Goal: Task Accomplishment & Management: Use online tool/utility

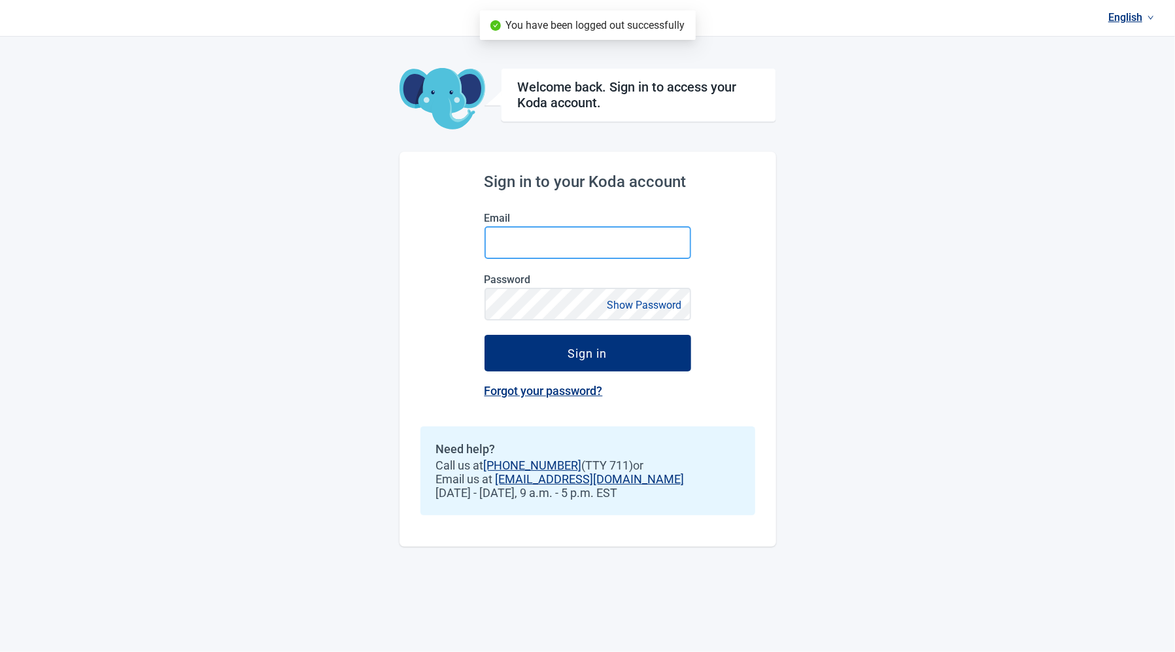
click at [607, 232] on input "Email" at bounding box center [588, 242] width 207 height 33
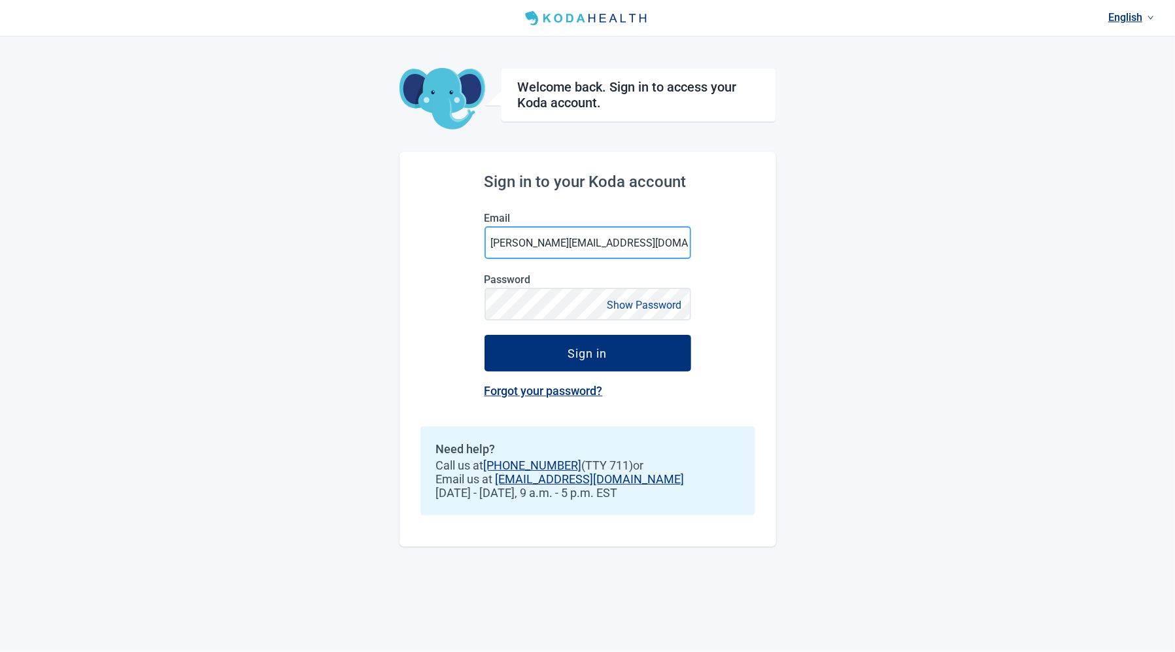
type input "[PERSON_NAME][EMAIL_ADDRESS][DOMAIN_NAME]"
click at [485, 335] on button "Sign in" at bounding box center [588, 353] width 207 height 37
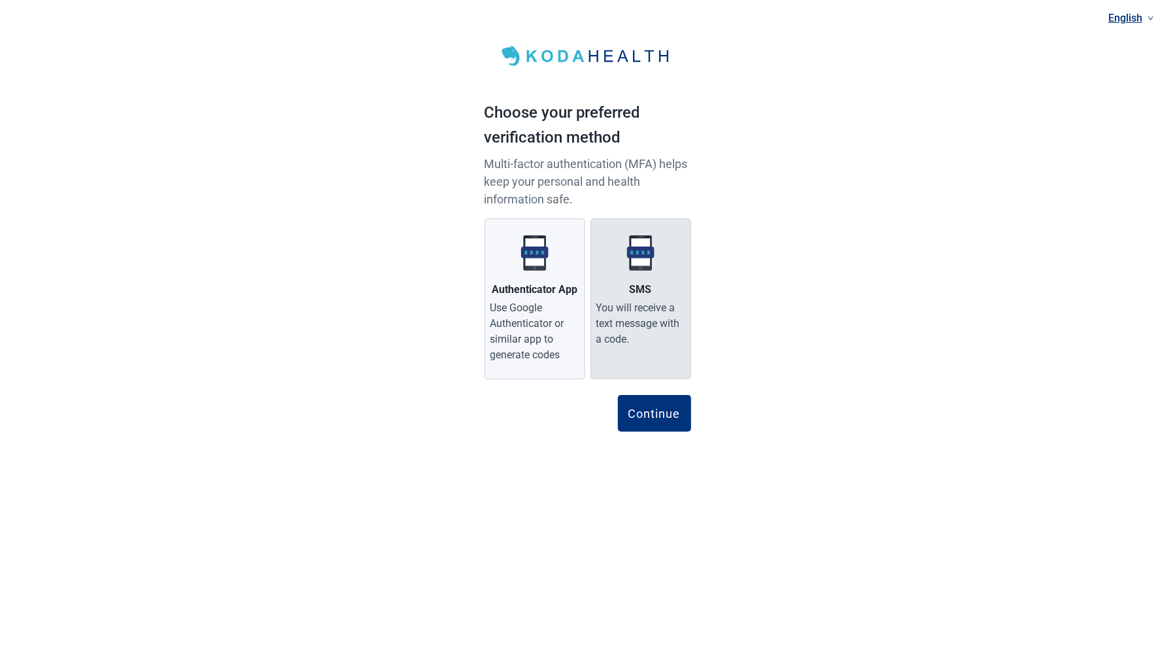
click at [633, 283] on div "SMS" at bounding box center [641, 290] width 22 height 16
click at [0, 0] on input "SMS You will receive a text message with a code." at bounding box center [0, 0] width 0 height 0
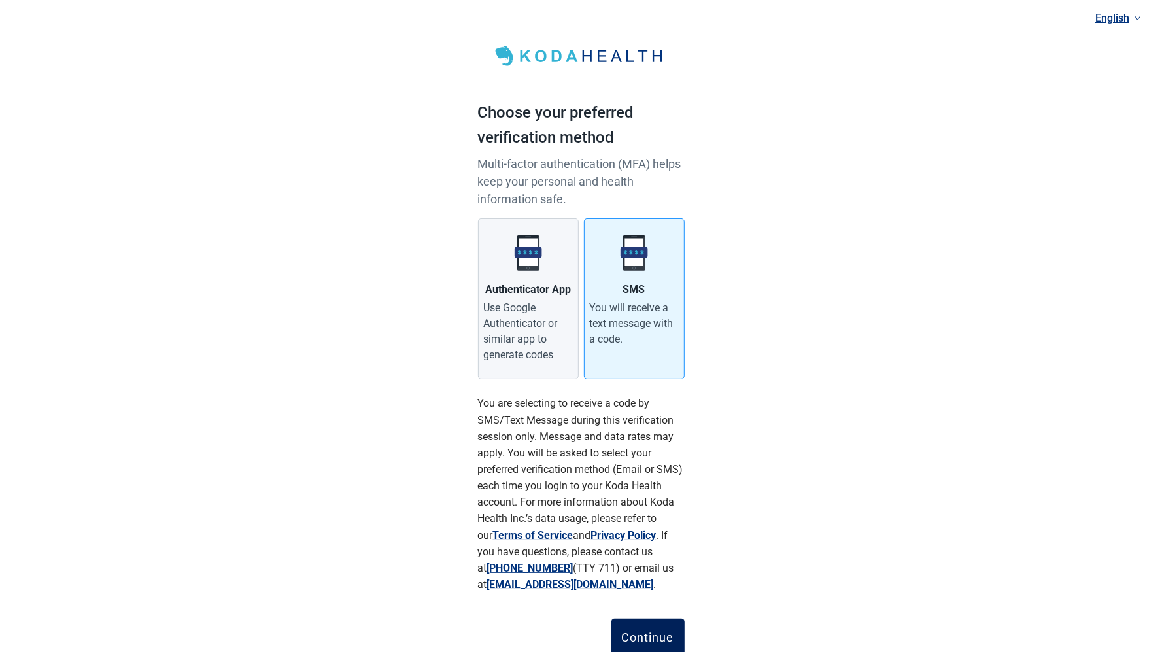
click at [649, 629] on button "Continue" at bounding box center [648, 637] width 73 height 37
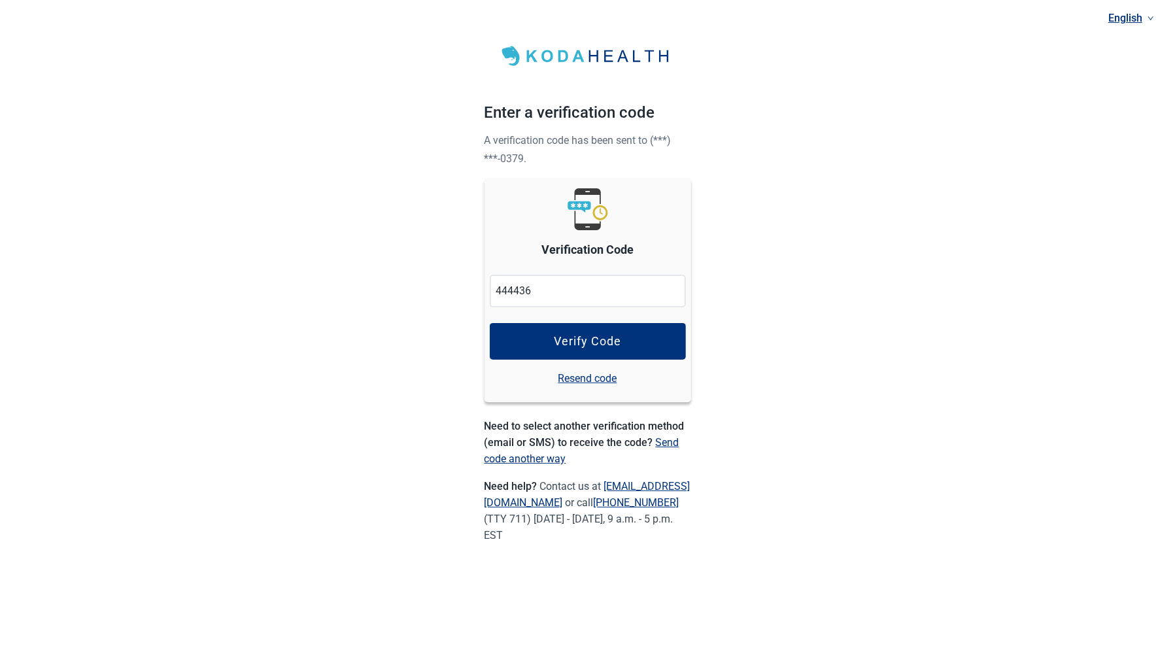
type input "444436"
click at [617, 335] on div "Verify Code" at bounding box center [587, 341] width 67 height 13
